Goal: Information Seeking & Learning: Learn about a topic

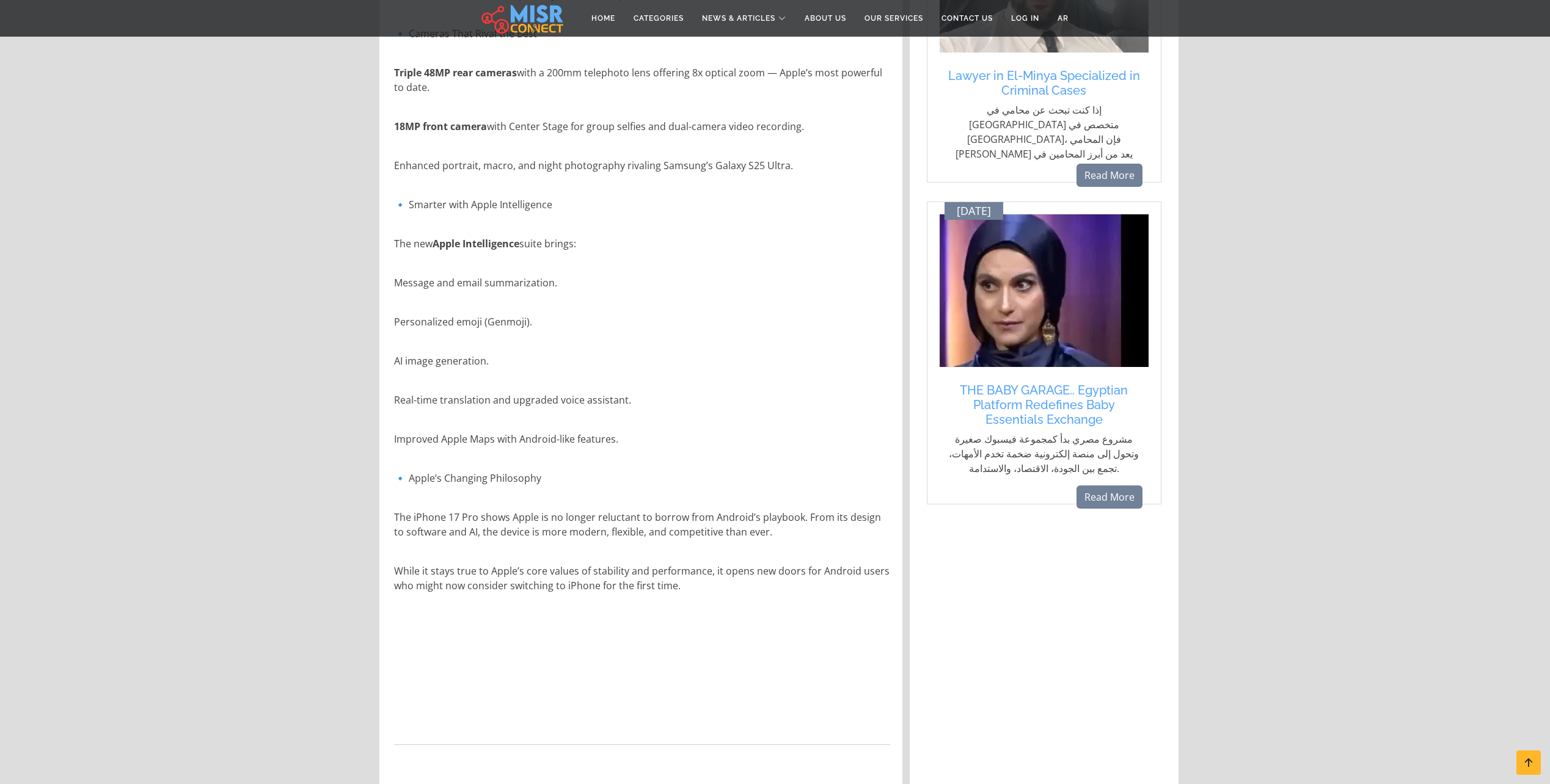
click at [704, 397] on p "Real-time translation and upgraded voice assistant." at bounding box center [642, 399] width 496 height 15
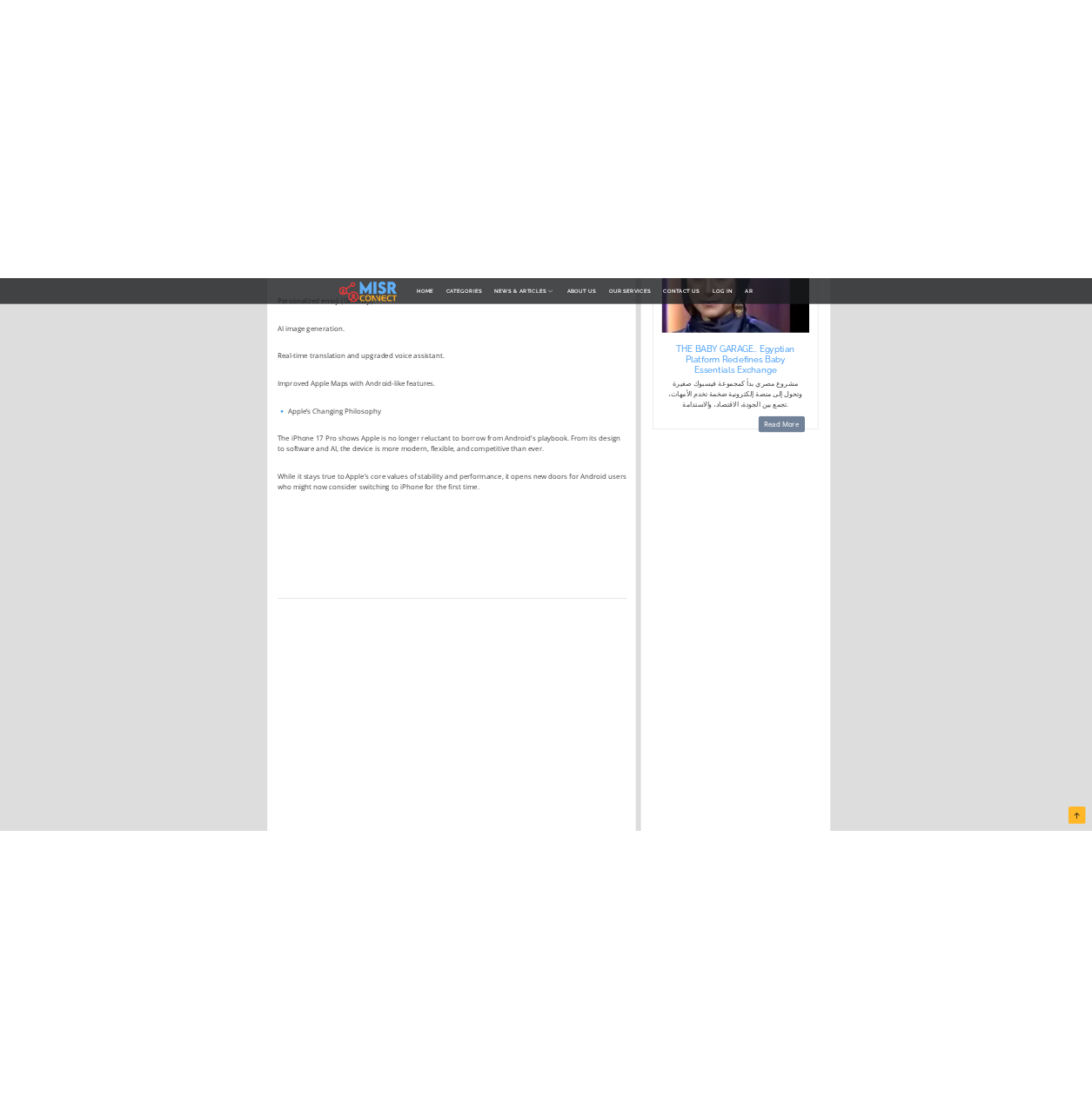
scroll to position [2087, 0]
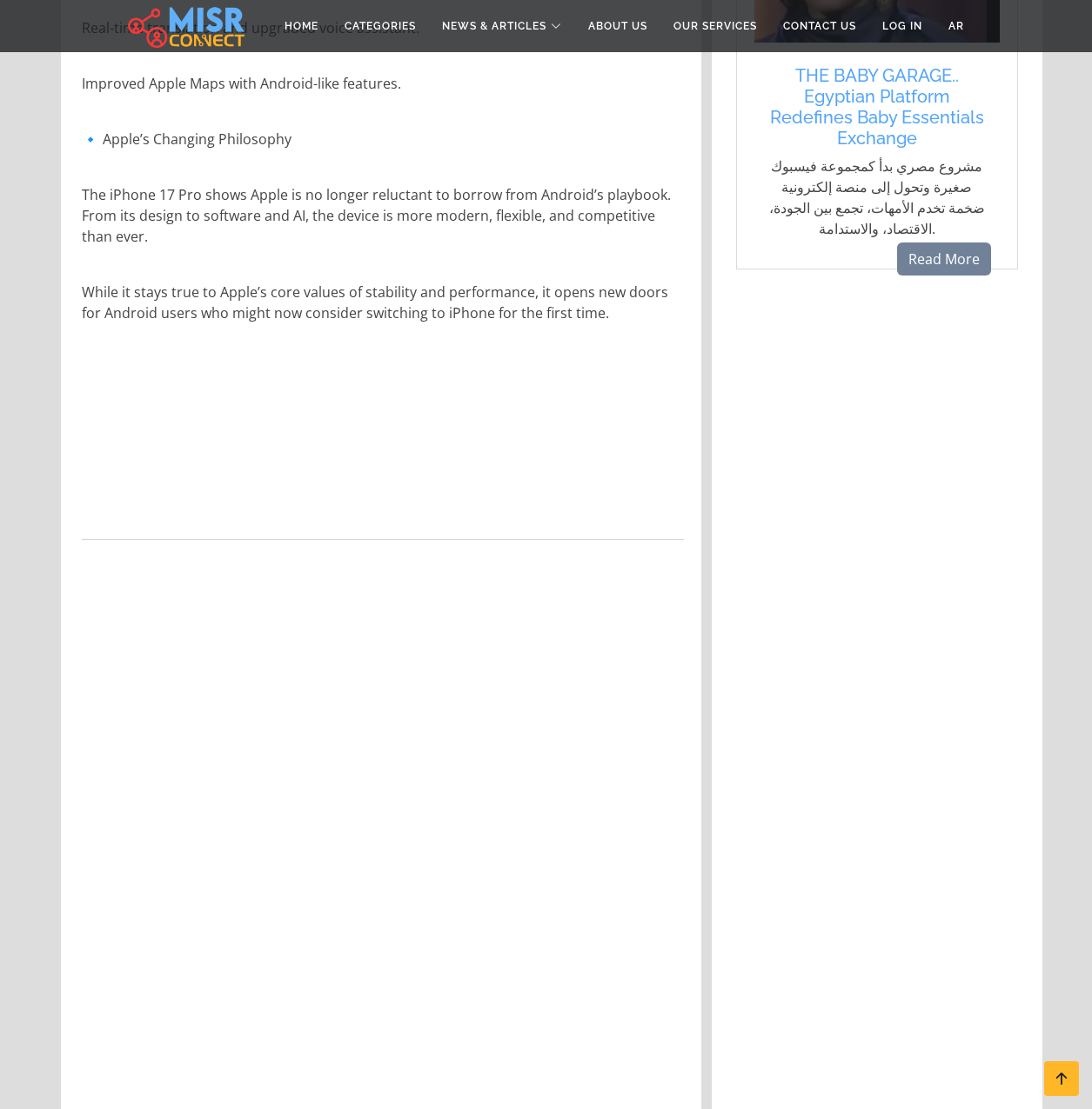
drag, startPoint x: 592, startPoint y: 306, endPoint x: 594, endPoint y: 339, distance: 33.1
click at [590, 308] on p "While it stays true to Apple’s core values of stability and performance, it ope…" at bounding box center [383, 302] width 602 height 41
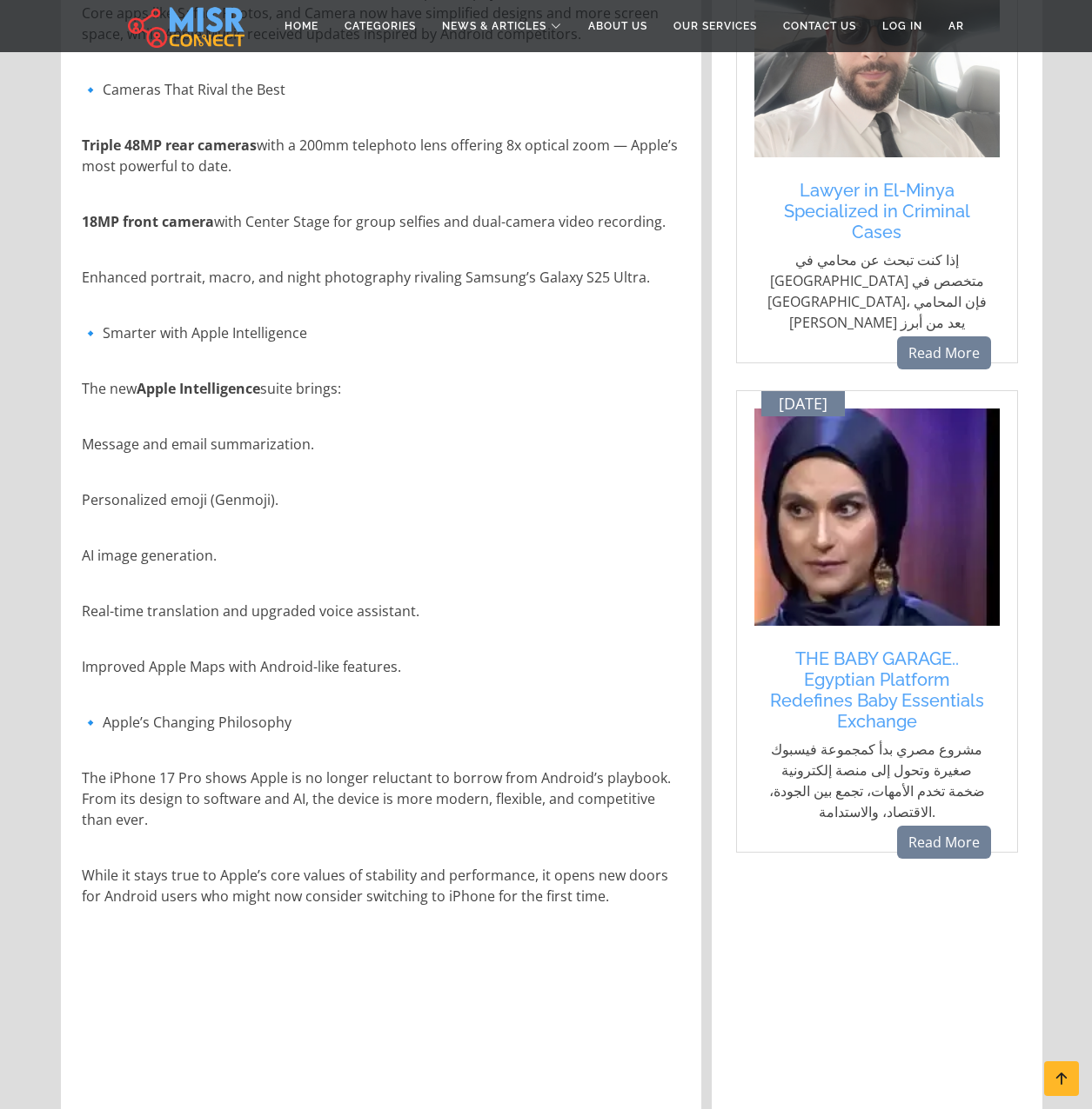
scroll to position [1473, 0]
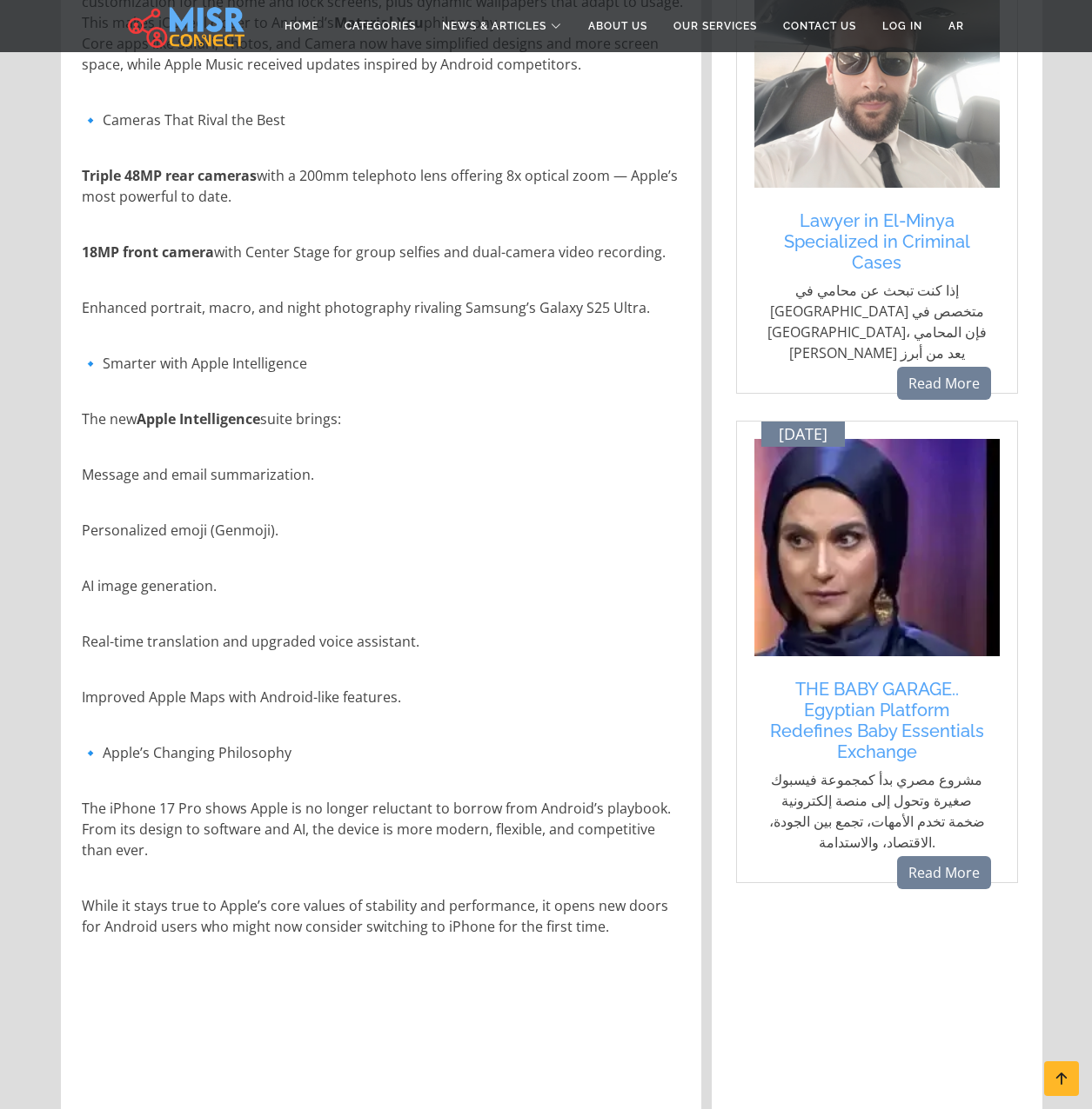
drag, startPoint x: 75, startPoint y: 590, endPoint x: 311, endPoint y: 619, distance: 237.8
click at [311, 619] on div "Apple has long been known for its closed ecosystem, reliance on premium materia…" at bounding box center [383, 797] width 623 height 2876
drag, startPoint x: 311, startPoint y: 619, endPoint x: 427, endPoint y: 642, distance: 118.3
click at [427, 642] on p "Real-time translation and upgraded voice assistant." at bounding box center [383, 641] width 602 height 21
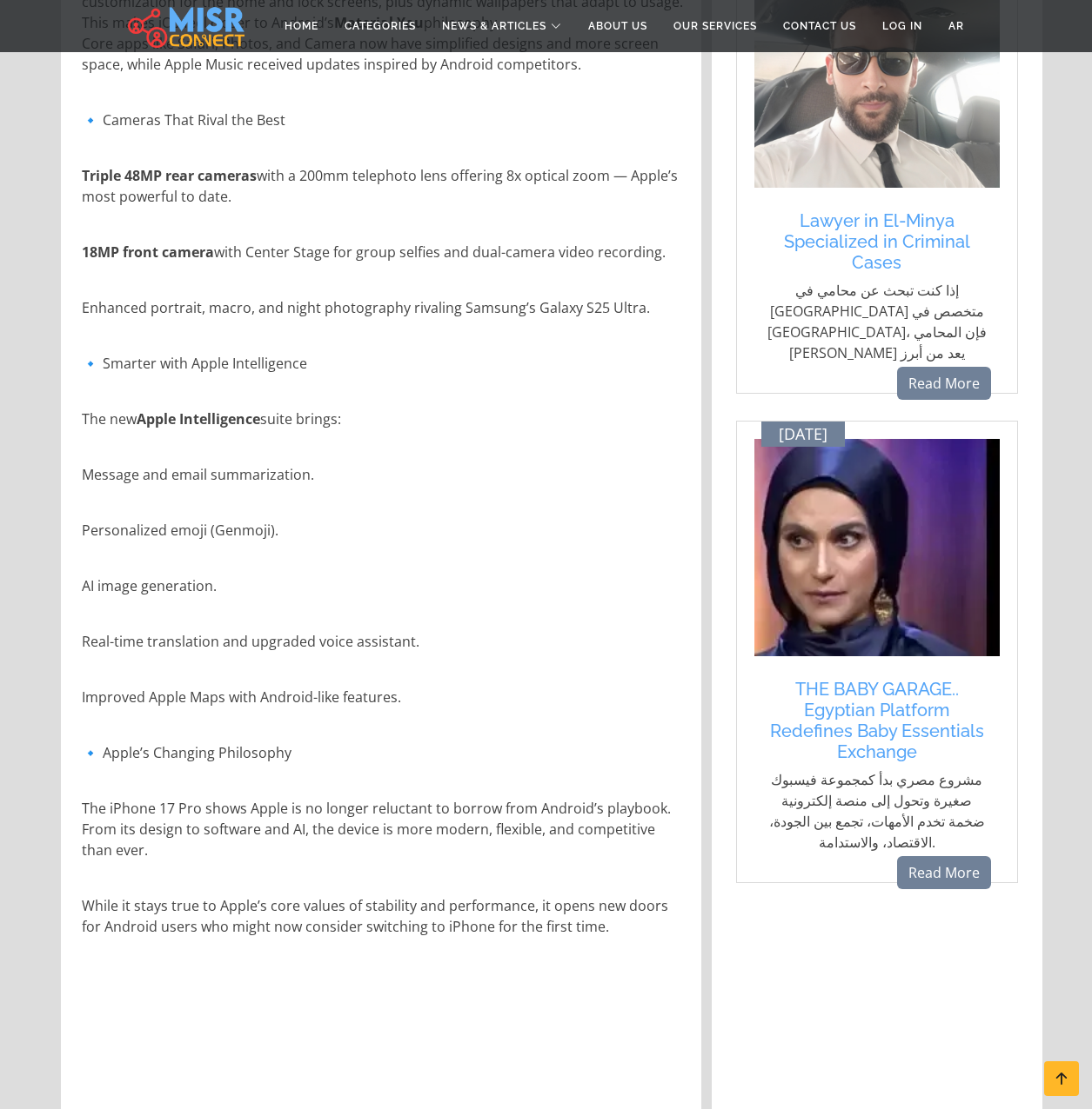
click at [427, 642] on p "Real-time translation and upgraded voice assistant." at bounding box center [383, 641] width 602 height 21
drag, startPoint x: 427, startPoint y: 642, endPoint x: 424, endPoint y: 698, distance: 56.1
click at [424, 698] on p "Improved Apple Maps with Android-like features." at bounding box center [383, 697] width 602 height 21
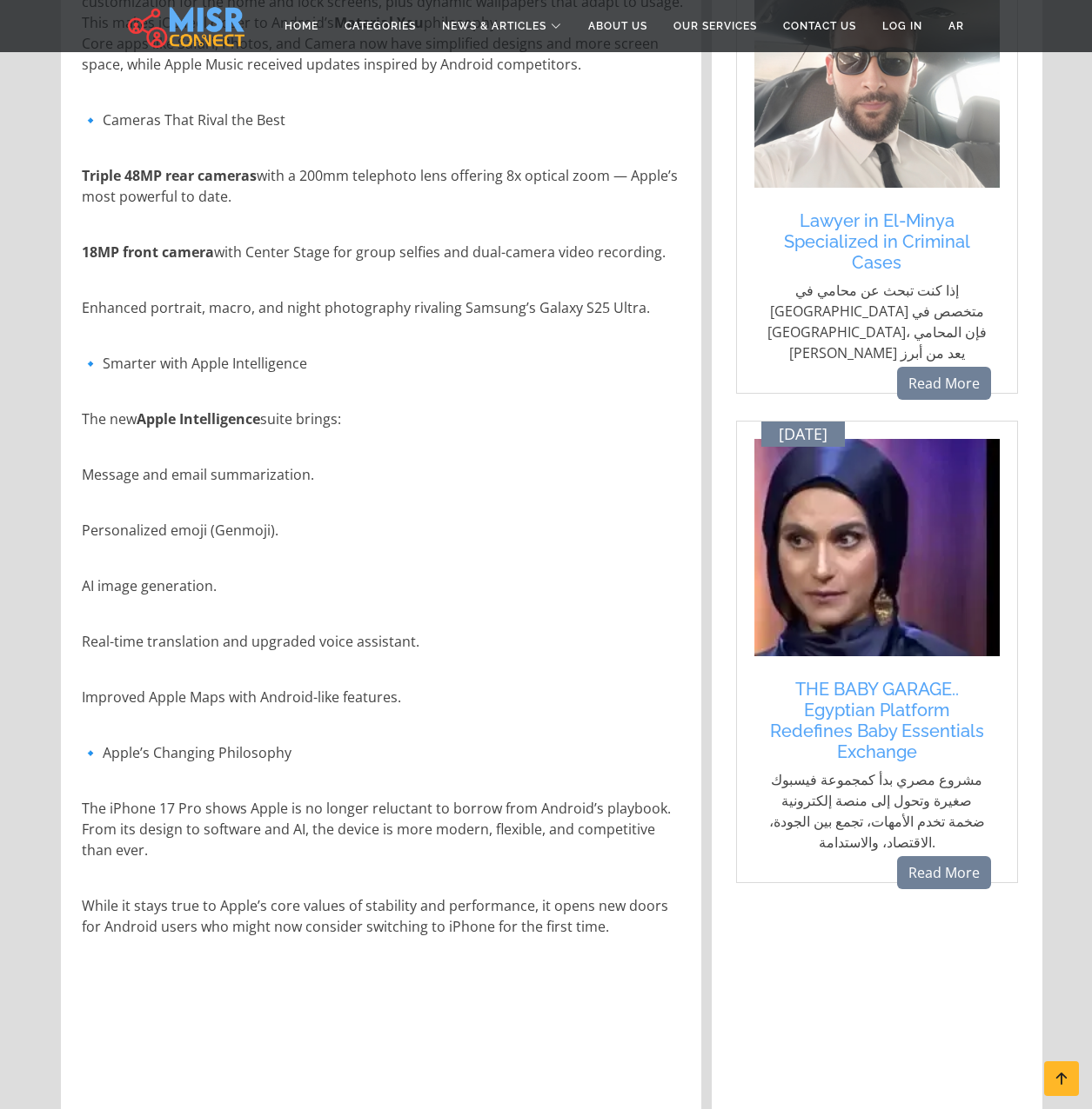
drag, startPoint x: 424, startPoint y: 698, endPoint x: 401, endPoint y: 790, distance: 94.8
click at [401, 791] on div "Apple has long been known for its closed ecosystem, reliance on premium materia…" at bounding box center [383, 443] width 602 height 1721
drag, startPoint x: 419, startPoint y: 779, endPoint x: 459, endPoint y: 876, distance: 104.9
click at [459, 876] on div "Apple has long been known for its closed ecosystem, reliance on premium materia…" at bounding box center [383, 443] width 602 height 1721
click at [460, 876] on div "Apple has long been known for its closed ecosystem, reliance on premium materia…" at bounding box center [383, 443] width 602 height 1721
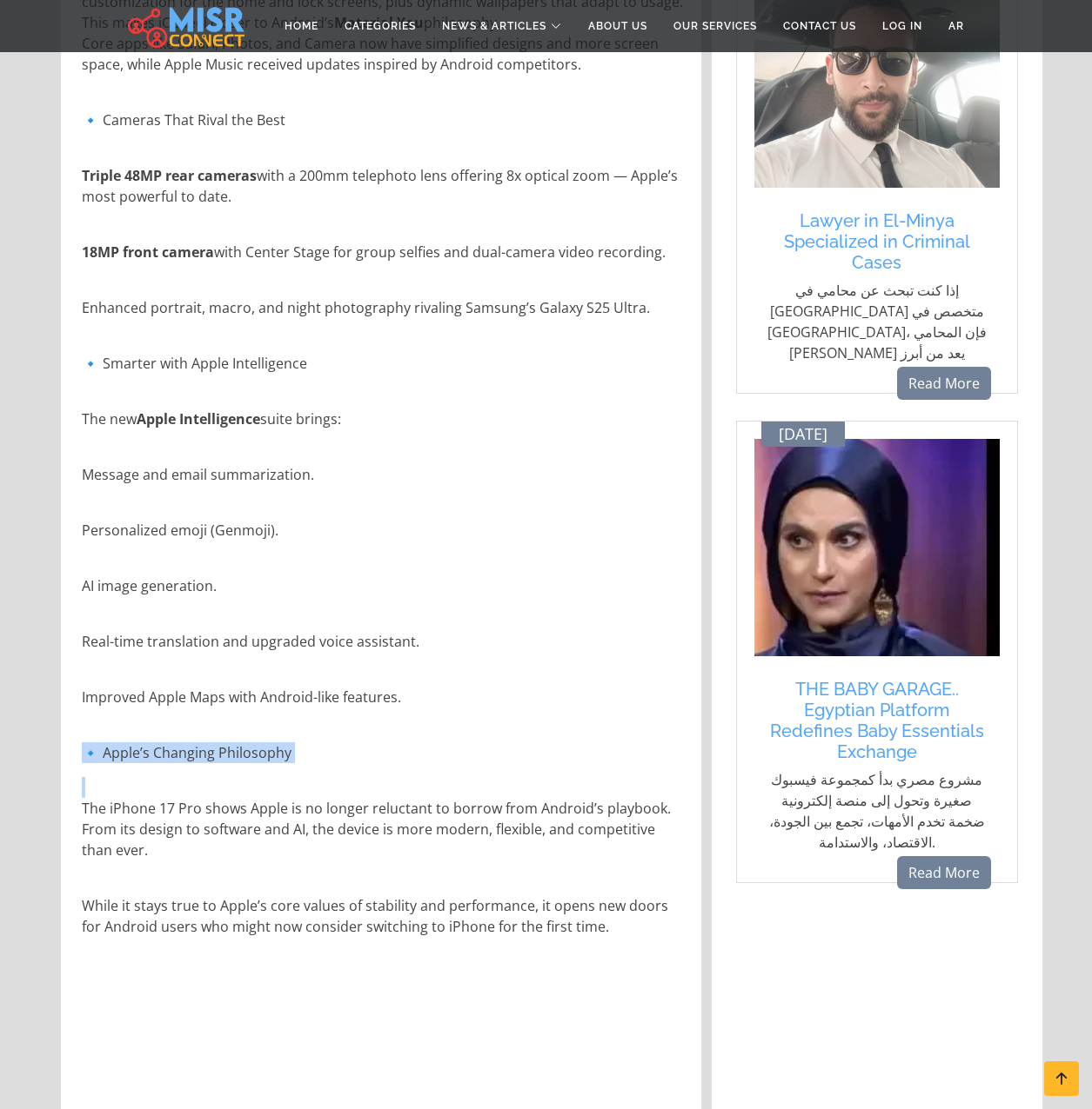
drag, startPoint x: 457, startPoint y: 861, endPoint x: 434, endPoint y: 775, distance: 89.0
click at [434, 775] on div "Apple has long been known for its closed ecosystem, reliance on premium materia…" at bounding box center [383, 443] width 602 height 1721
drag, startPoint x: 434, startPoint y: 775, endPoint x: 424, endPoint y: 780, distance: 11.2
click at [434, 775] on div "Apple has long been known for its closed ecosystem, reliance on premium materia…" at bounding box center [383, 443] width 602 height 1721
drag, startPoint x: 409, startPoint y: 819, endPoint x: 413, endPoint y: 869, distance: 50.2
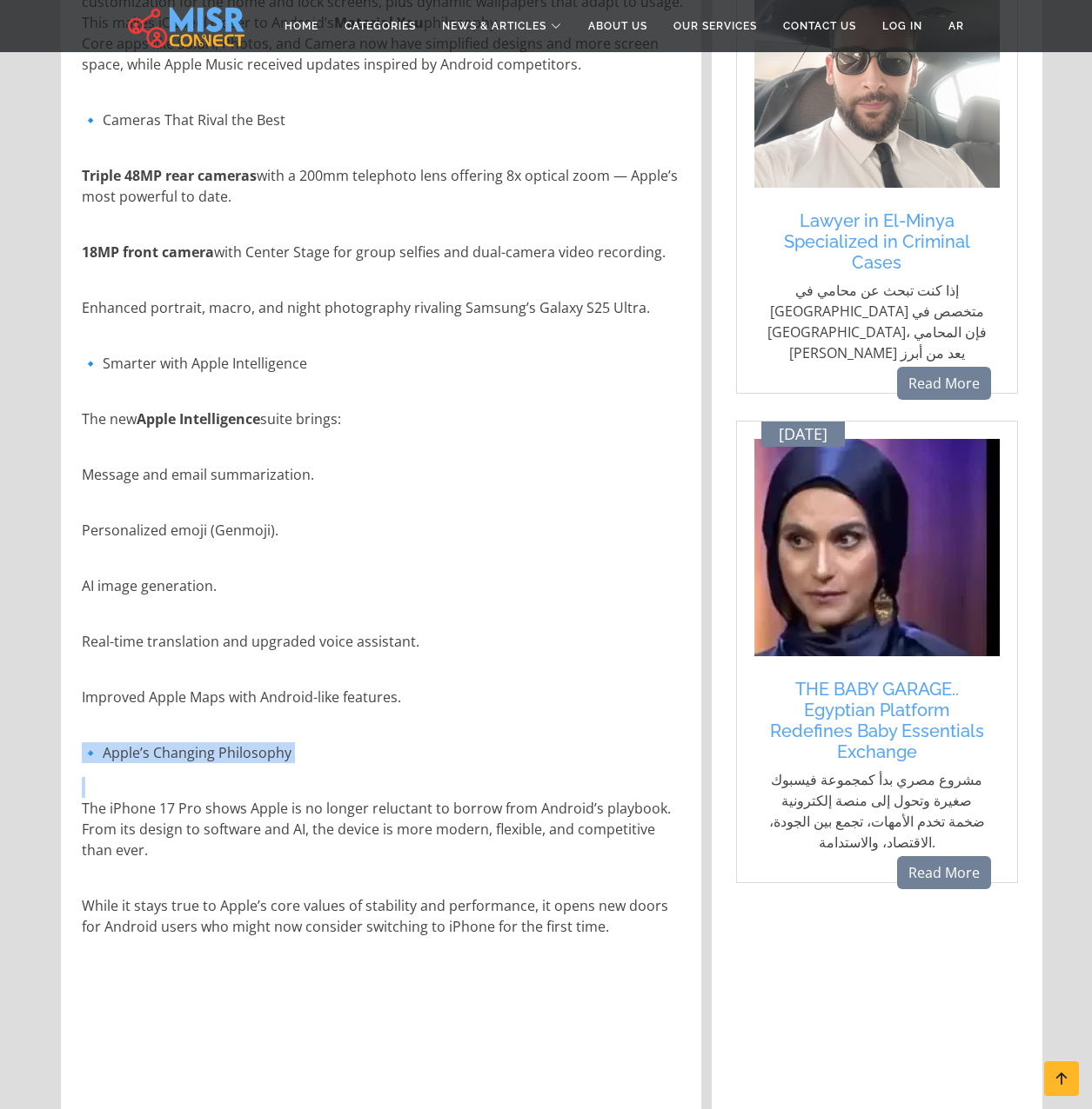
click at [413, 869] on div "Apple has long been known for its closed ecosystem, reliance on premium materia…" at bounding box center [383, 443] width 602 height 1721
click at [413, 866] on div "Apple has long been known for its closed ecosystem, reliance on premium materia…" at bounding box center [383, 443] width 602 height 1721
click at [413, 864] on div "Apple has long been known for its closed ecosystem, reliance on premium materia…" at bounding box center [383, 443] width 602 height 1721
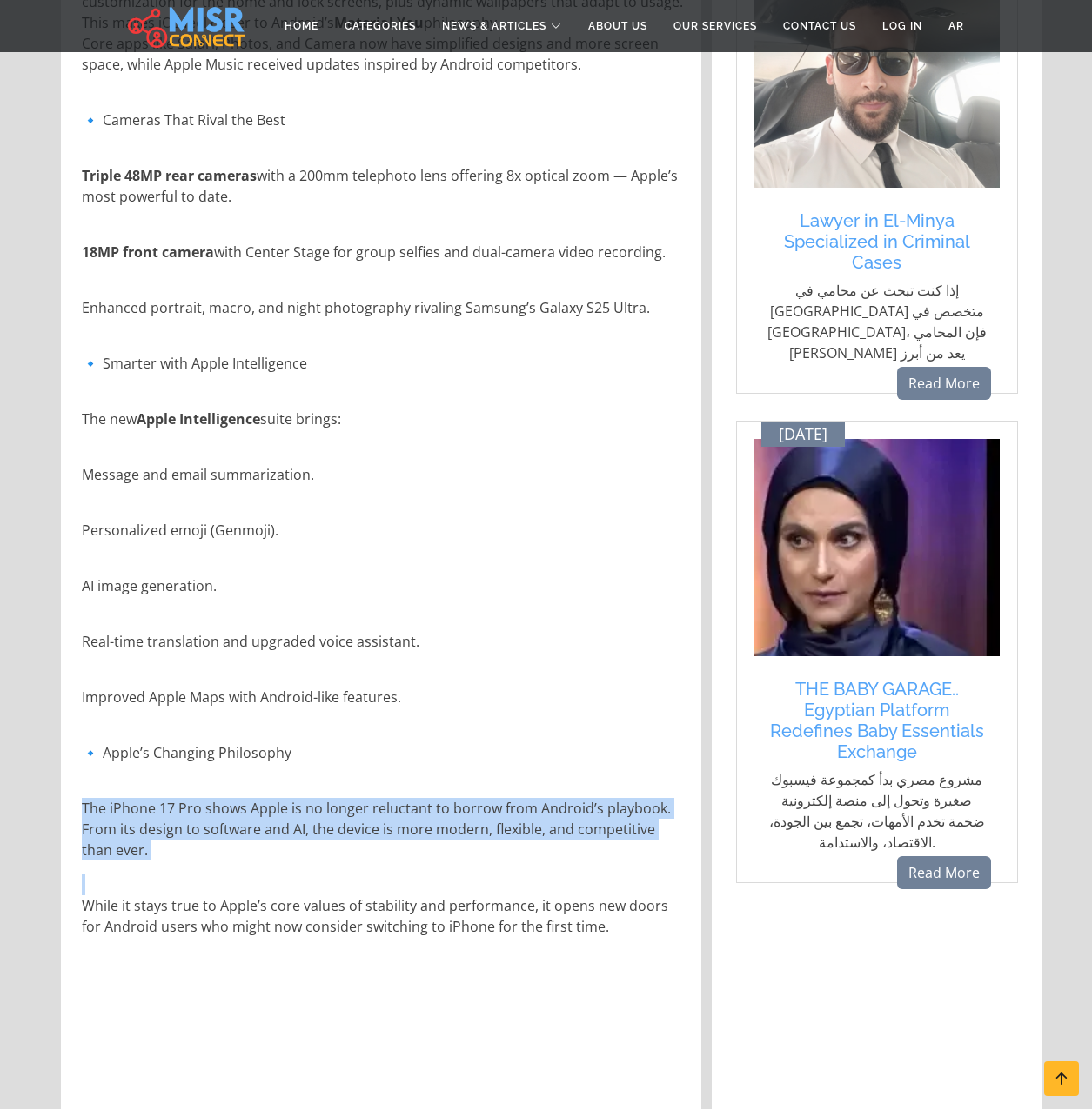
click at [413, 864] on div "Apple has long been known for its closed ecosystem, reliance on premium materia…" at bounding box center [383, 443] width 602 height 1721
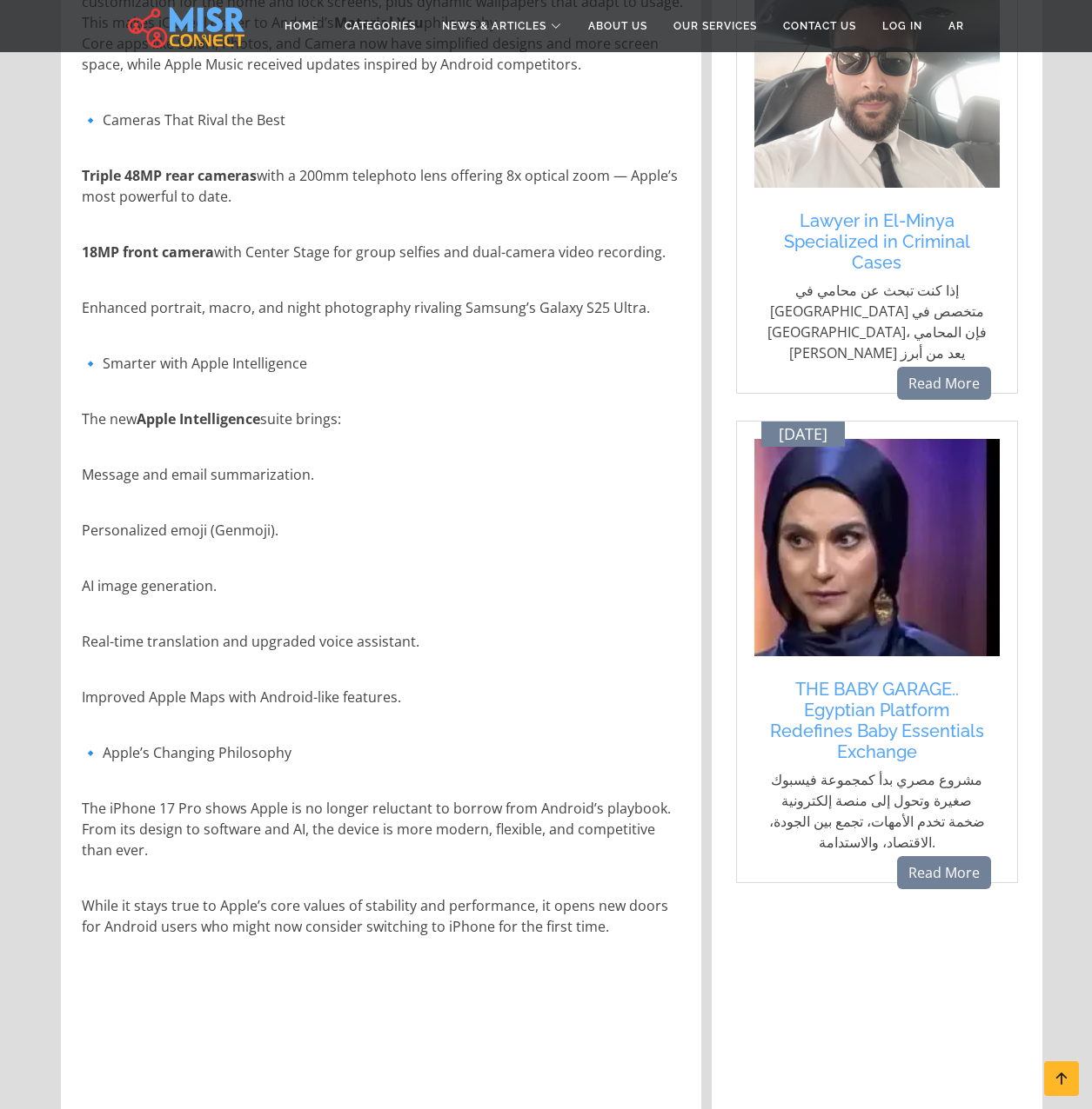
click at [391, 848] on p "The iPhone 17 Pro shows Apple is no longer reluctant to borrow from Android’s p…" at bounding box center [383, 829] width 602 height 62
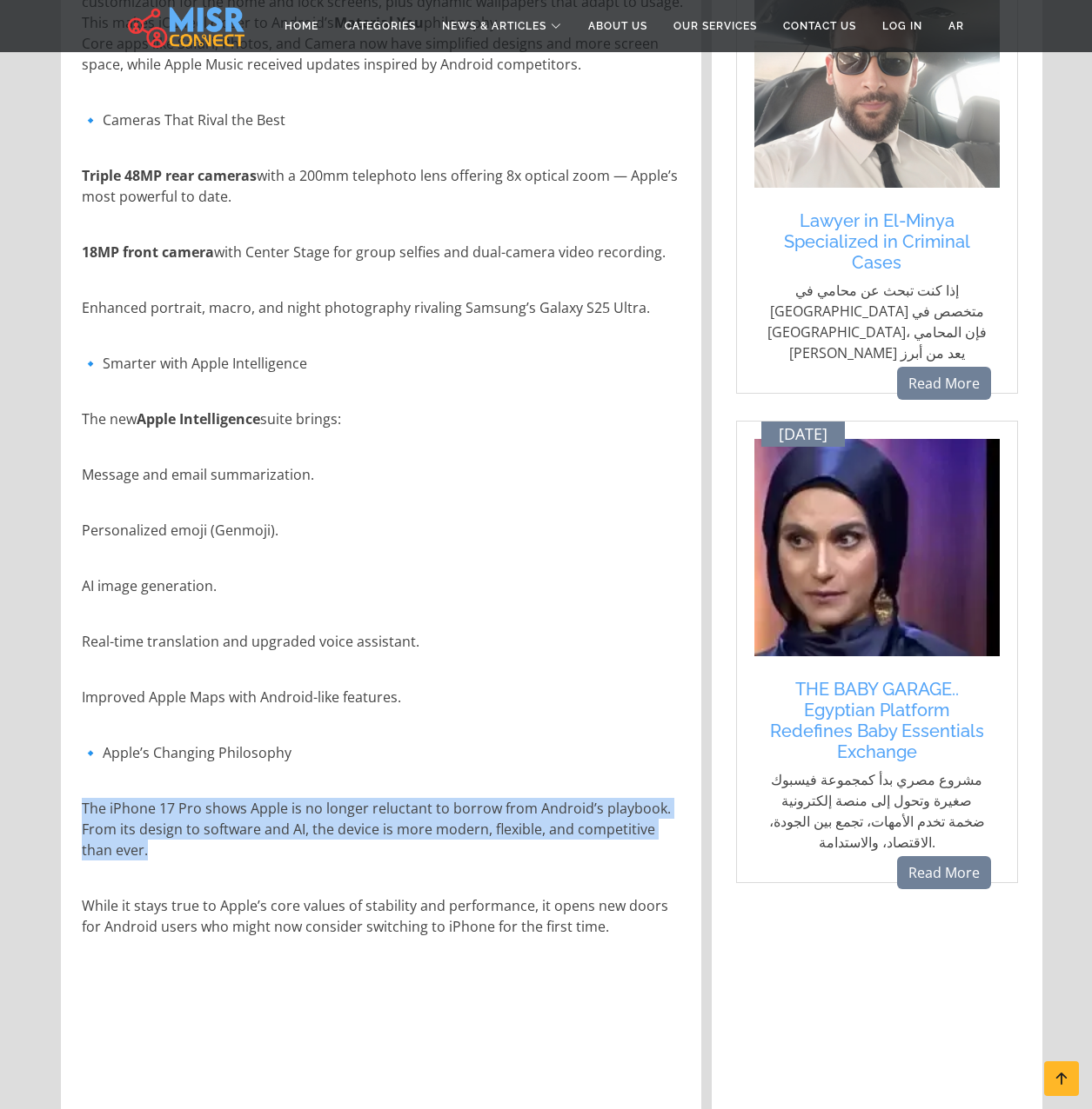
click at [390, 848] on p "The iPhone 17 Pro shows Apple is no longer reluctant to borrow from Android’s p…" at bounding box center [383, 829] width 602 height 62
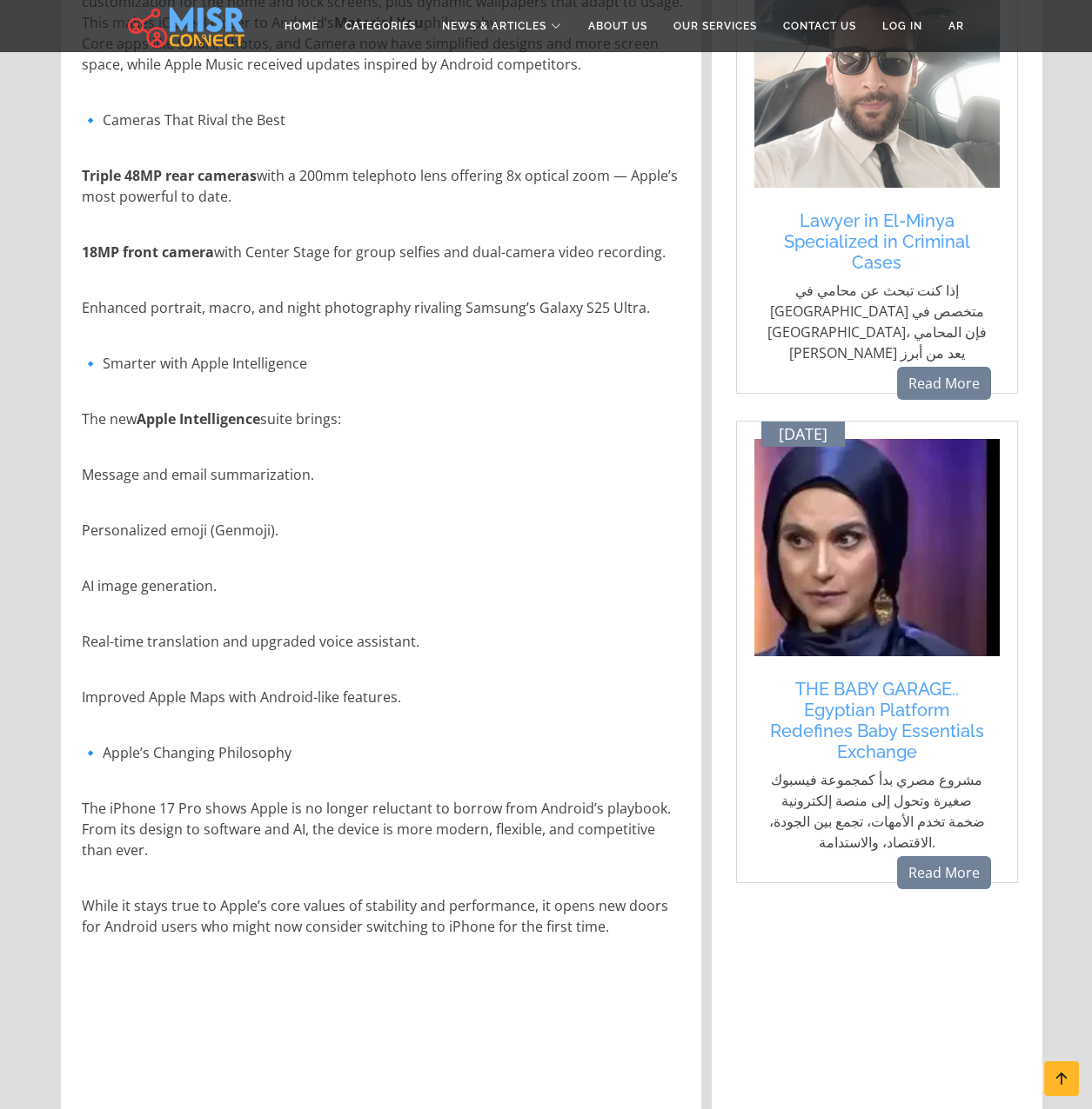
click at [390, 847] on p "The iPhone 17 Pro shows Apple is no longer reluctant to borrow from Android’s p…" at bounding box center [383, 829] width 602 height 62
drag, startPoint x: 390, startPoint y: 847, endPoint x: 410, endPoint y: 852, distance: 20.6
click at [410, 852] on p "The iPhone 17 Pro shows Apple is no longer reluctant to borrow from Android’s p…" at bounding box center [383, 829] width 602 height 62
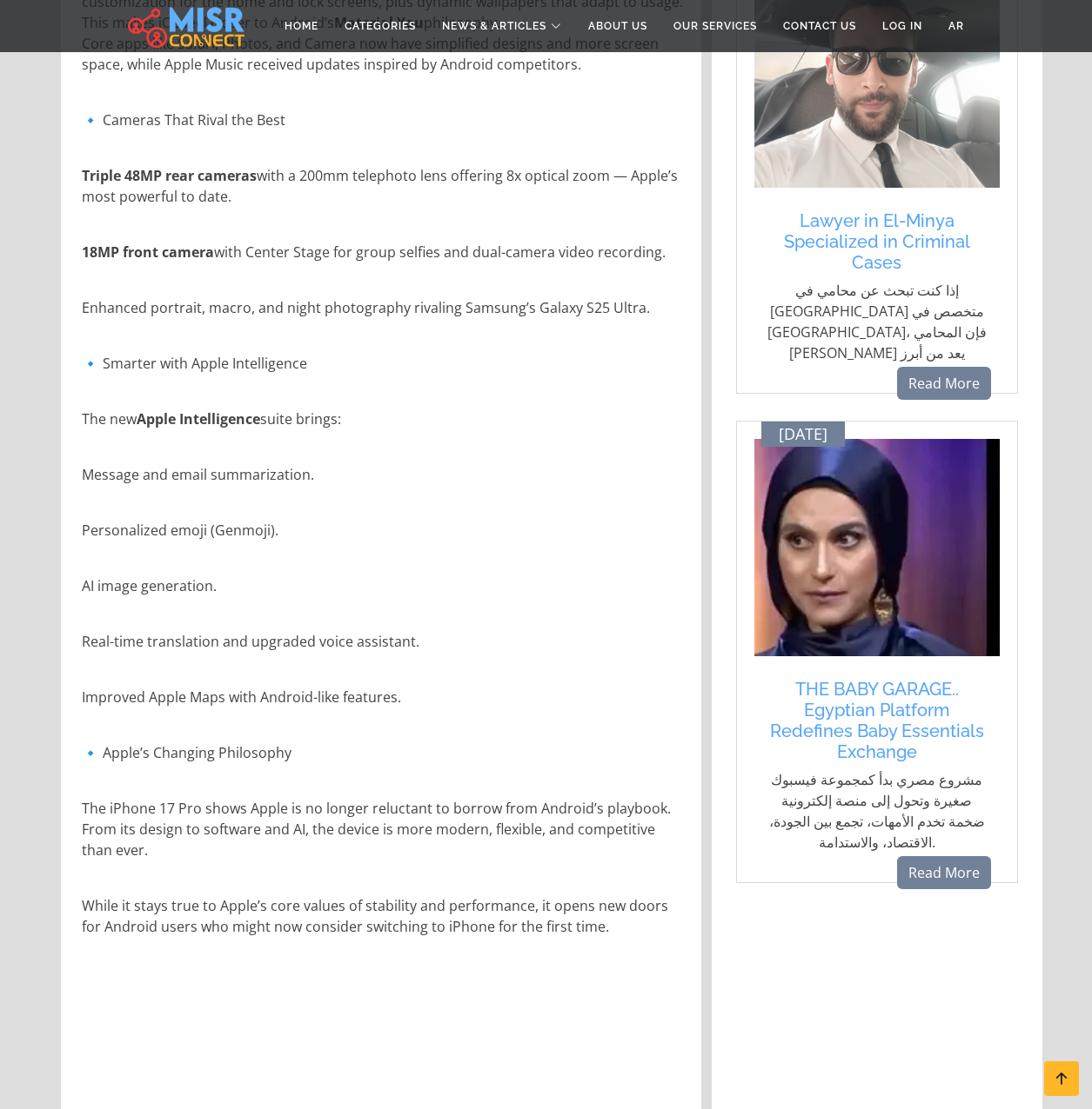
drag, startPoint x: 410, startPoint y: 852, endPoint x: 459, endPoint y: 856, distance: 49.2
click at [459, 856] on p "The iPhone 17 Pro shows Apple is no longer reluctant to borrow from Android’s p…" at bounding box center [383, 829] width 602 height 62
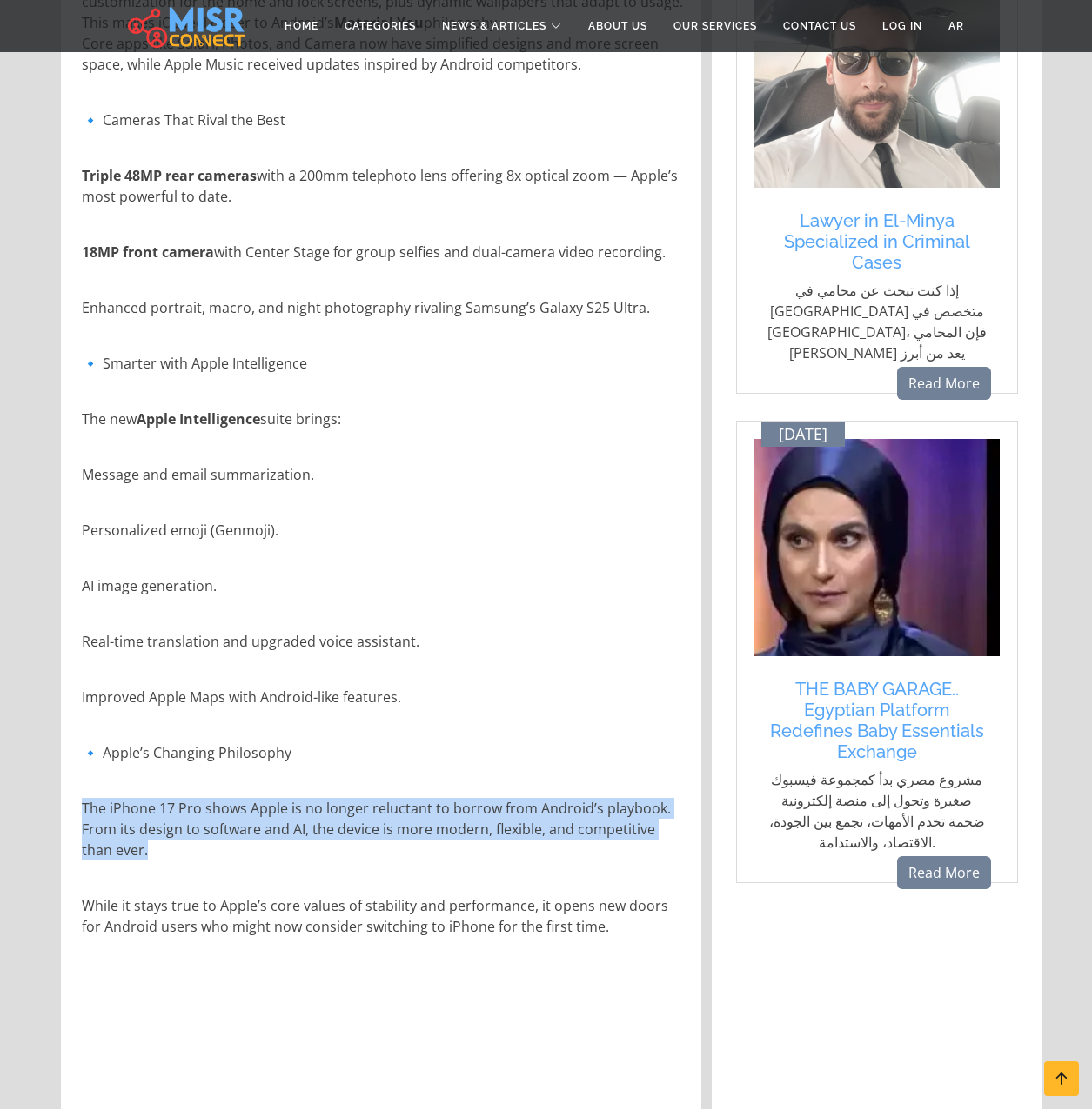
click at [459, 856] on p "The iPhone 17 Pro shows Apple is no longer reluctant to borrow from Android’s p…" at bounding box center [383, 829] width 602 height 62
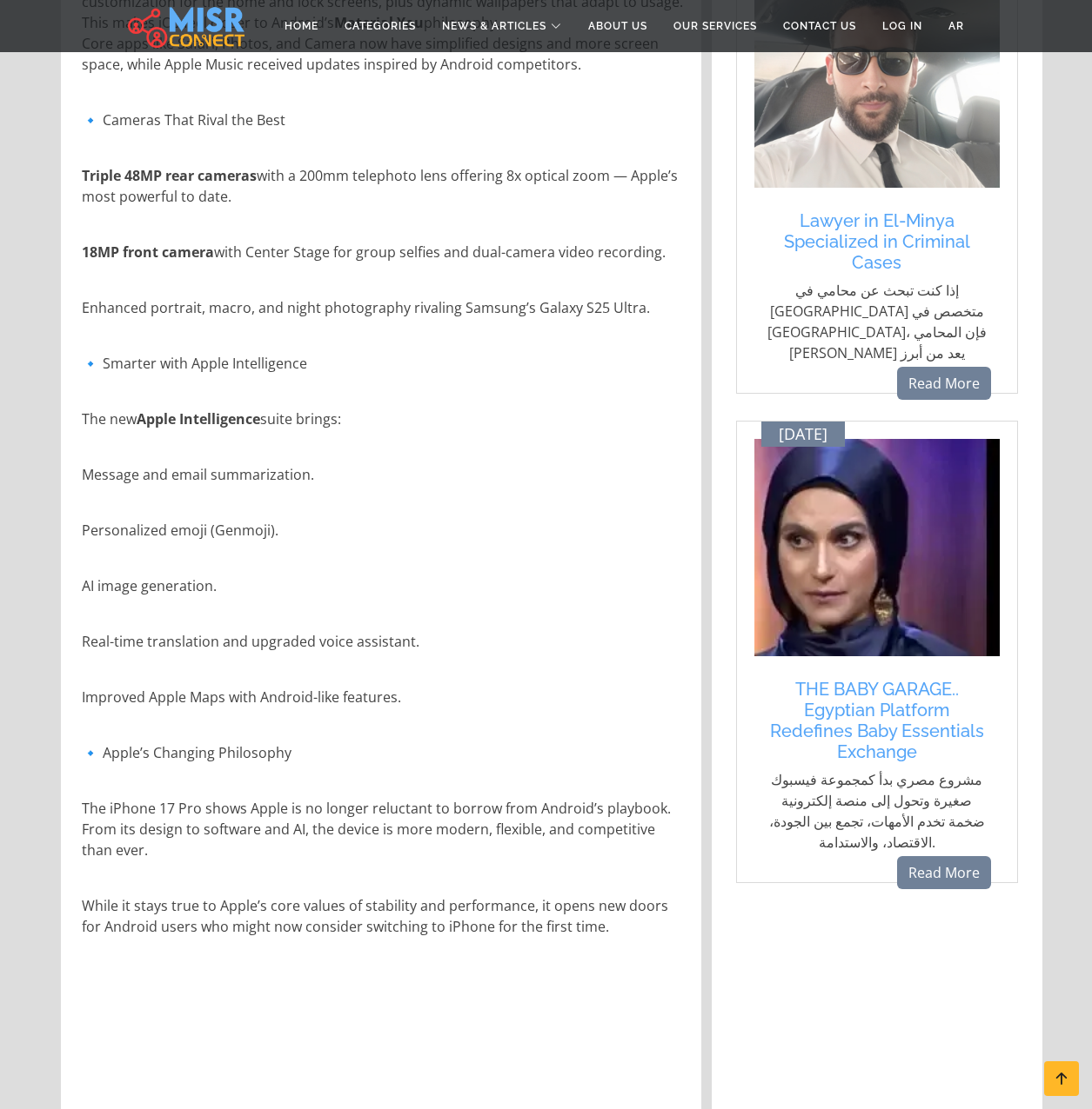
click at [459, 856] on p "The iPhone 17 Pro shows Apple is no longer reluctant to borrow from Android’s p…" at bounding box center [383, 829] width 602 height 62
drag, startPoint x: 459, startPoint y: 856, endPoint x: 511, endPoint y: 959, distance: 115.4
click at [511, 959] on div "Apple has long been known for its closed ecosystem, reliance on premium materia…" at bounding box center [383, 443] width 602 height 1721
click at [522, 933] on p "While it stays true to Apple’s core values of stability and performance, it ope…" at bounding box center [383, 915] width 602 height 41
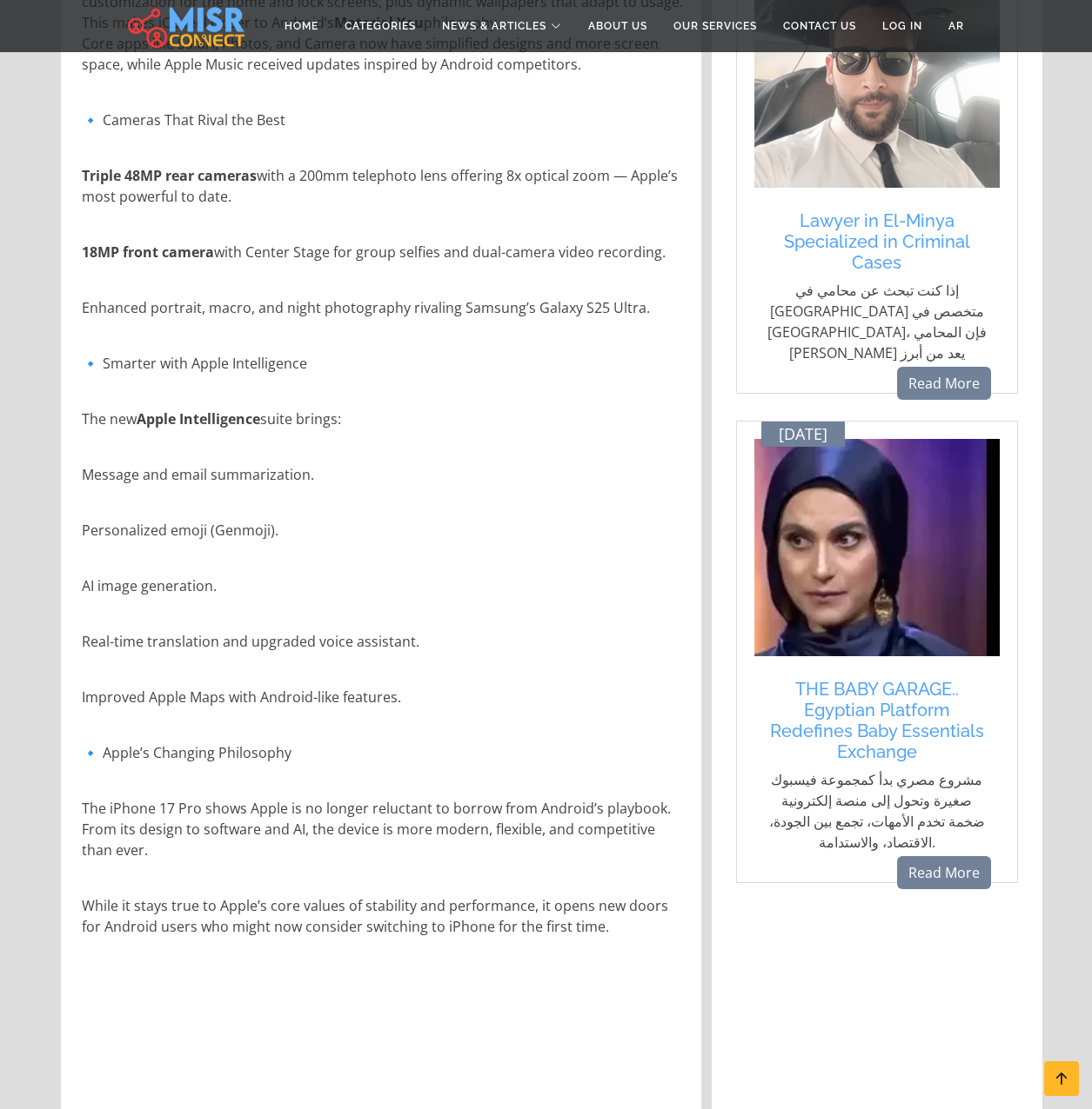
click at [523, 932] on p "While it stays true to Apple’s core values of stability and performance, it ope…" at bounding box center [383, 915] width 602 height 41
drag, startPoint x: 523, startPoint y: 932, endPoint x: 645, endPoint y: 939, distance: 122.2
click at [645, 940] on div "Apple has long been known for its closed ecosystem, reliance on premium materia…" at bounding box center [383, 443] width 602 height 1721
click at [642, 934] on p "While it stays true to Apple’s core values of stability and performance, it ope…" at bounding box center [383, 915] width 602 height 41
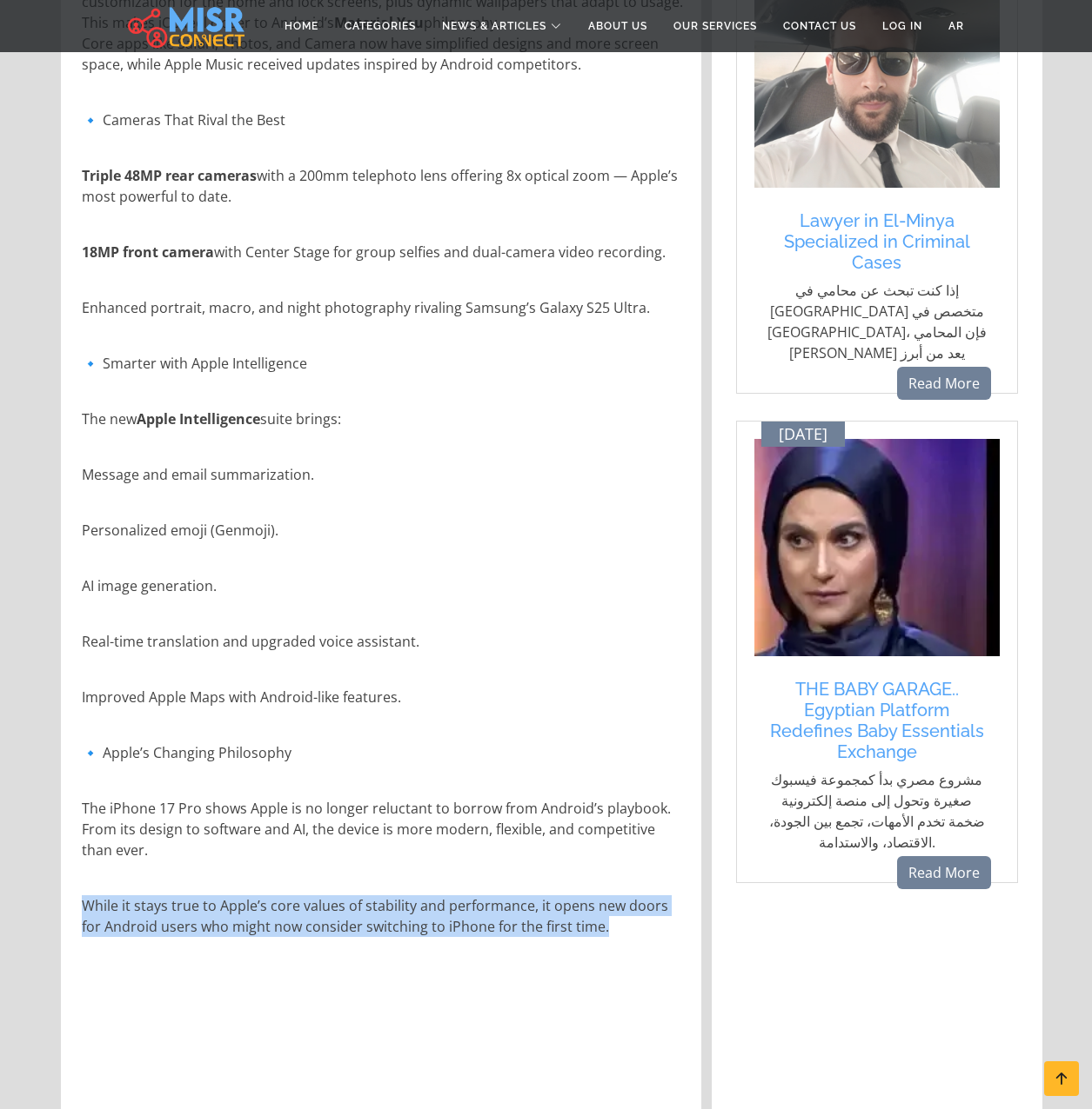
click at [642, 935] on p "While it stays true to Apple’s core values of stability and performance, it ope…" at bounding box center [383, 915] width 602 height 41
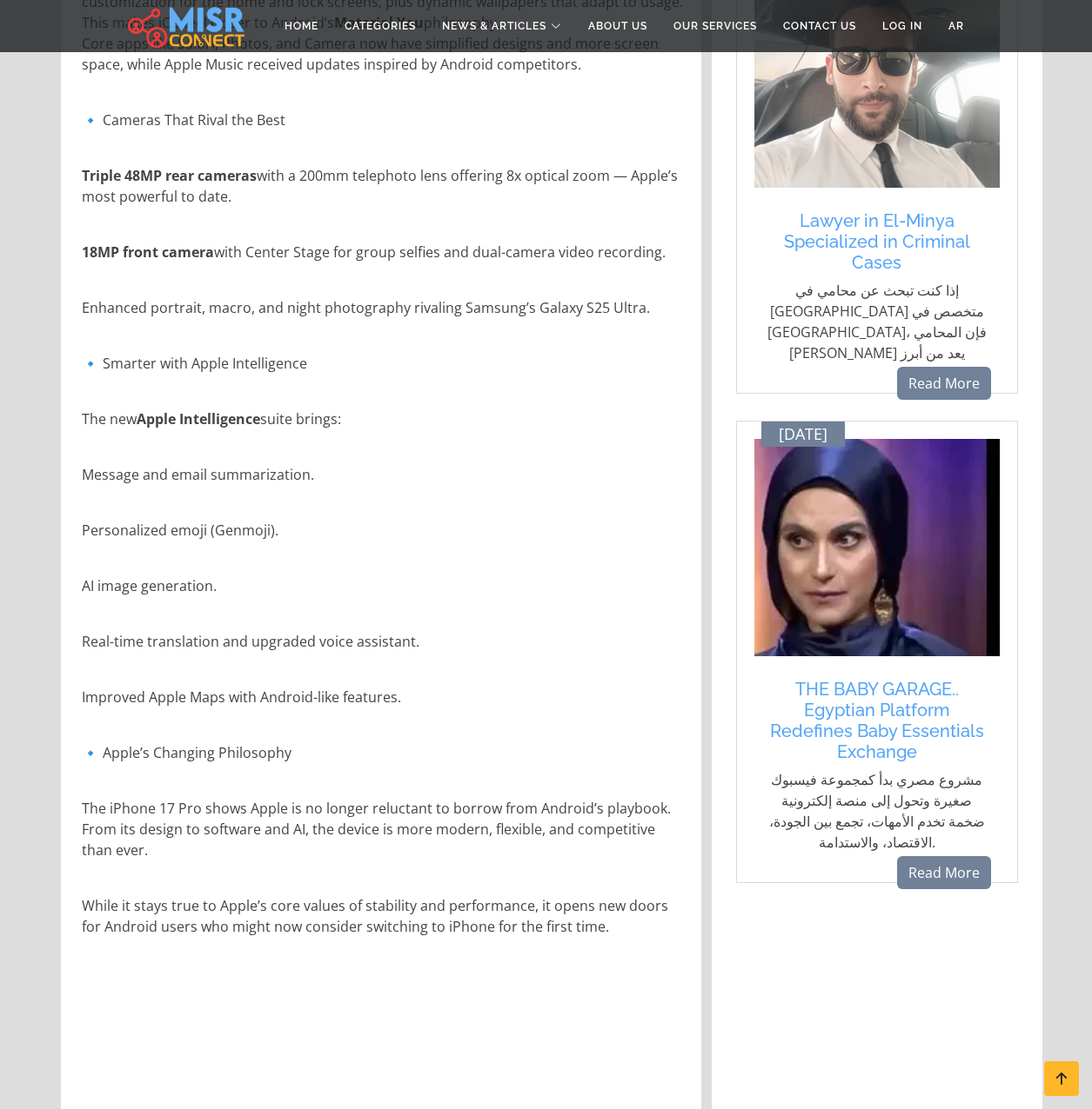
click at [642, 935] on p "While it stays true to Apple’s core values of stability and performance, it ope…" at bounding box center [383, 915] width 602 height 41
drag, startPoint x: 642, startPoint y: 935, endPoint x: 612, endPoint y: 930, distance: 30.4
click at [618, 938] on div "Apple has long been known for its closed ecosystem, reliance on premium materia…" at bounding box center [383, 443] width 602 height 1721
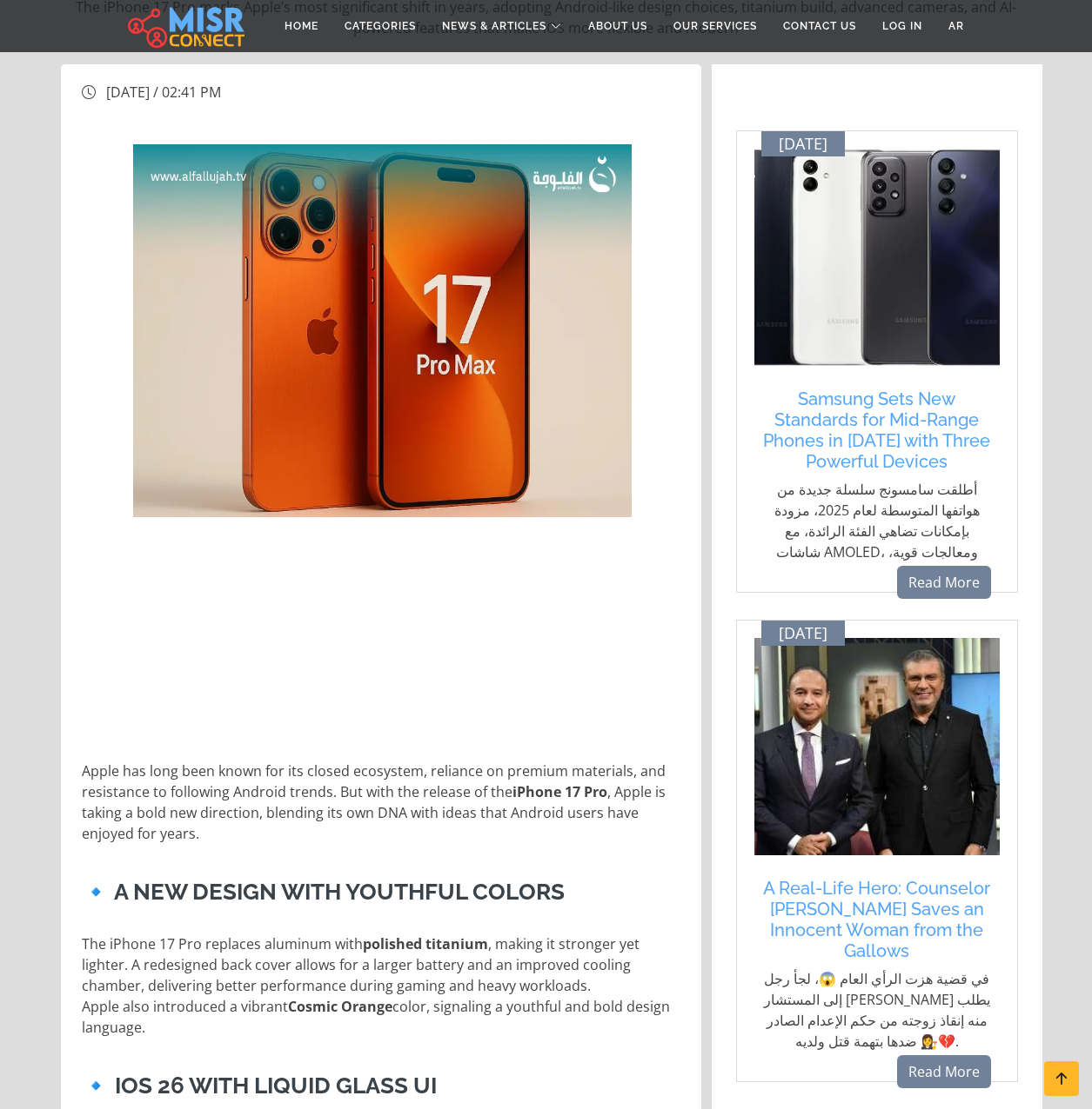
scroll to position [342, 0]
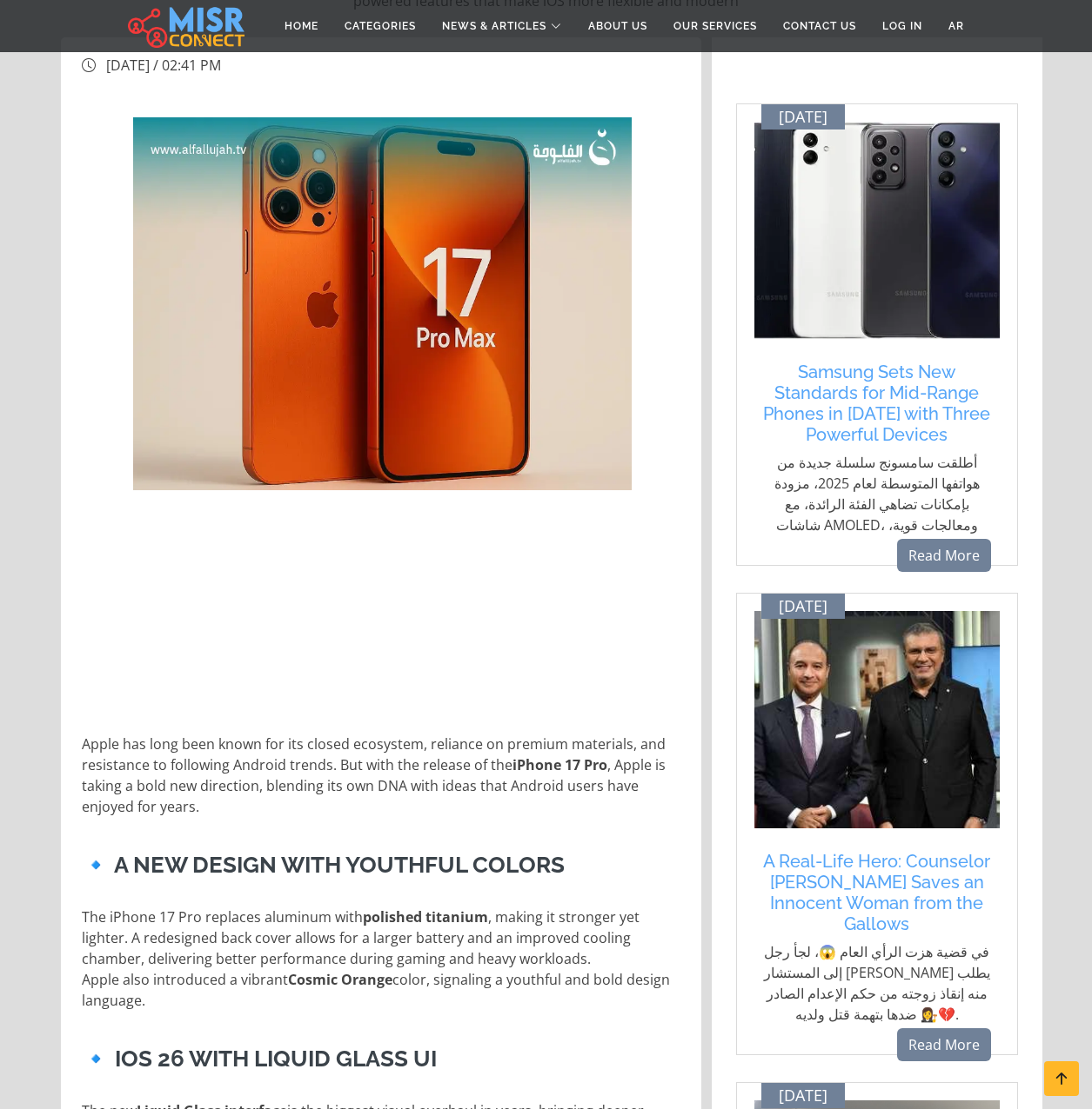
click at [458, 916] on strong "polished titanium" at bounding box center [425, 917] width 125 height 19
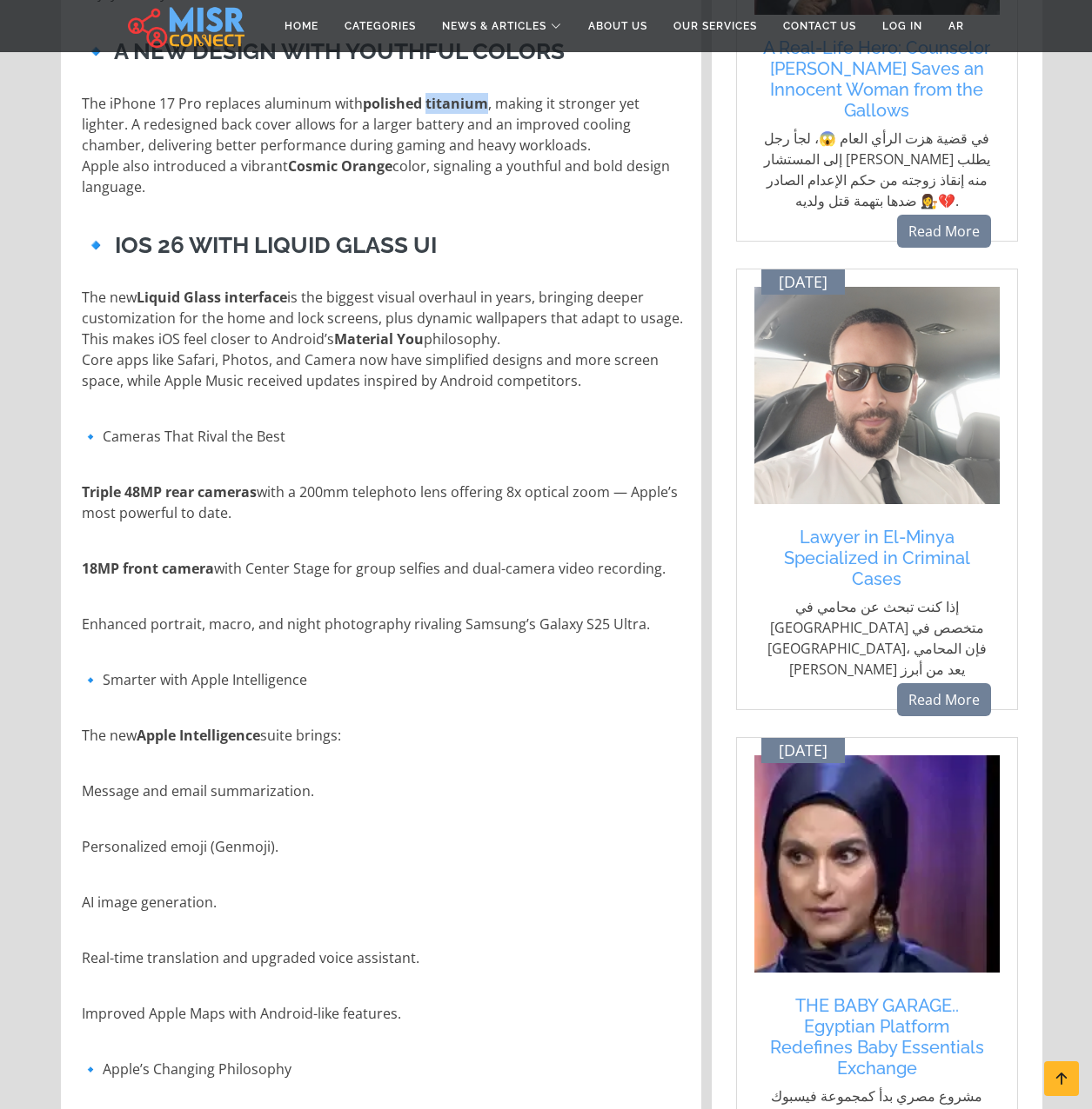
scroll to position [1130, 0]
